Goal: Task Accomplishment & Management: Manage account settings

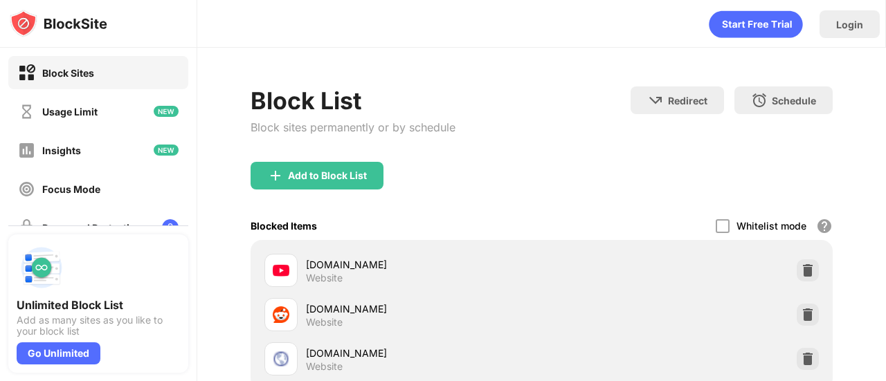
click at [184, 190] on div "Block Sites Usage Limit Insights Focus Mode Password Protection Custom Block Pa…" at bounding box center [98, 208] width 197 height 321
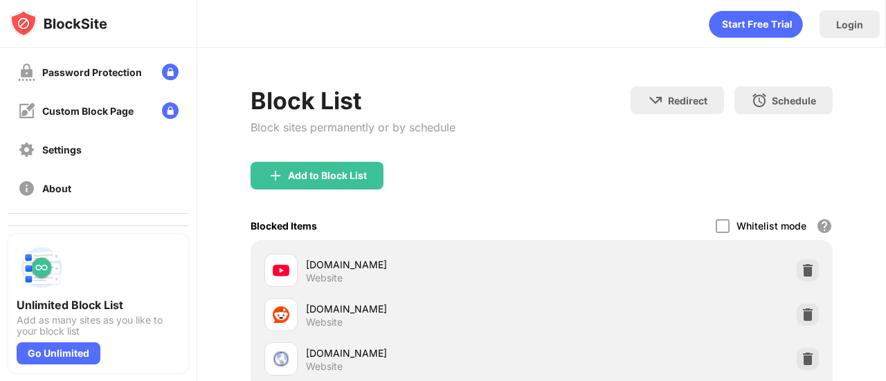
scroll to position [226, 0]
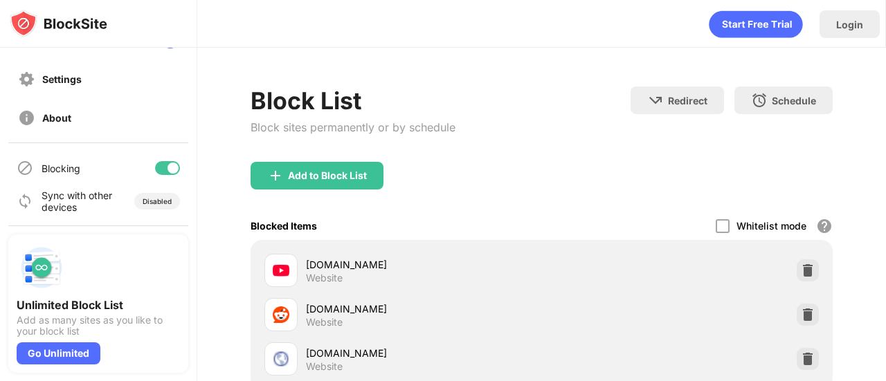
click at [156, 160] on div "Blocking" at bounding box center [98, 168] width 180 height 33
click at [156, 163] on div at bounding box center [167, 168] width 25 height 14
click at [161, 166] on div at bounding box center [167, 168] width 25 height 14
click at [167, 164] on div at bounding box center [172, 168] width 11 height 11
click at [156, 172] on div at bounding box center [161, 168] width 11 height 11
